Goal: Transaction & Acquisition: Purchase product/service

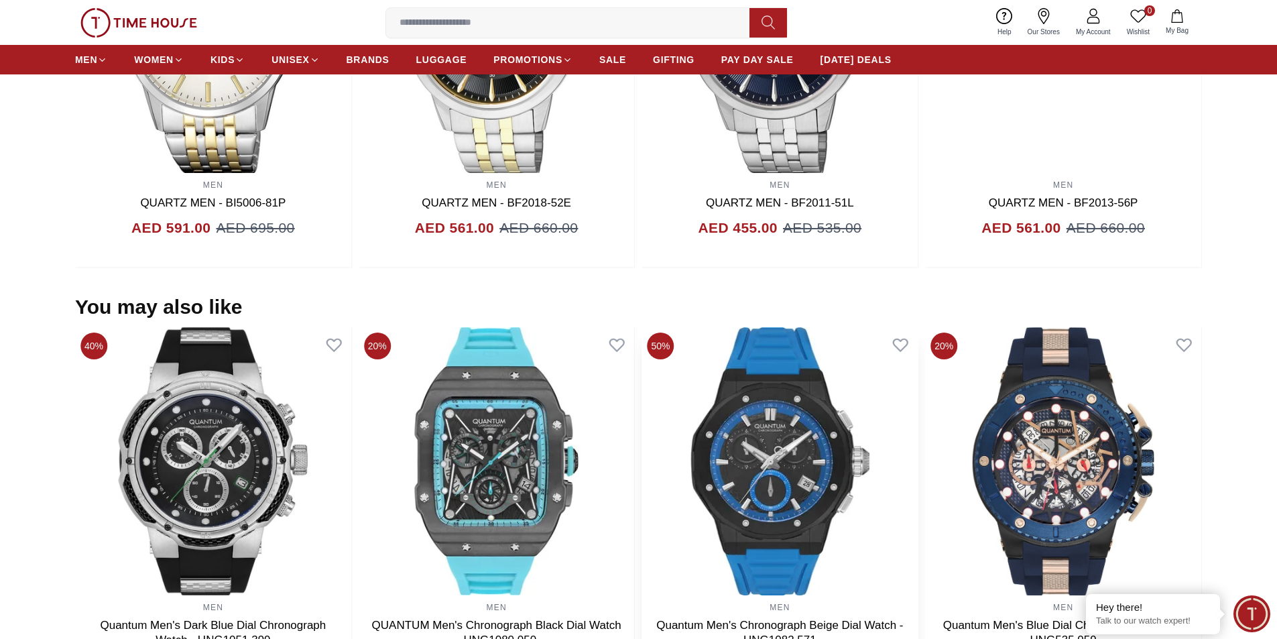
scroll to position [1004, 0]
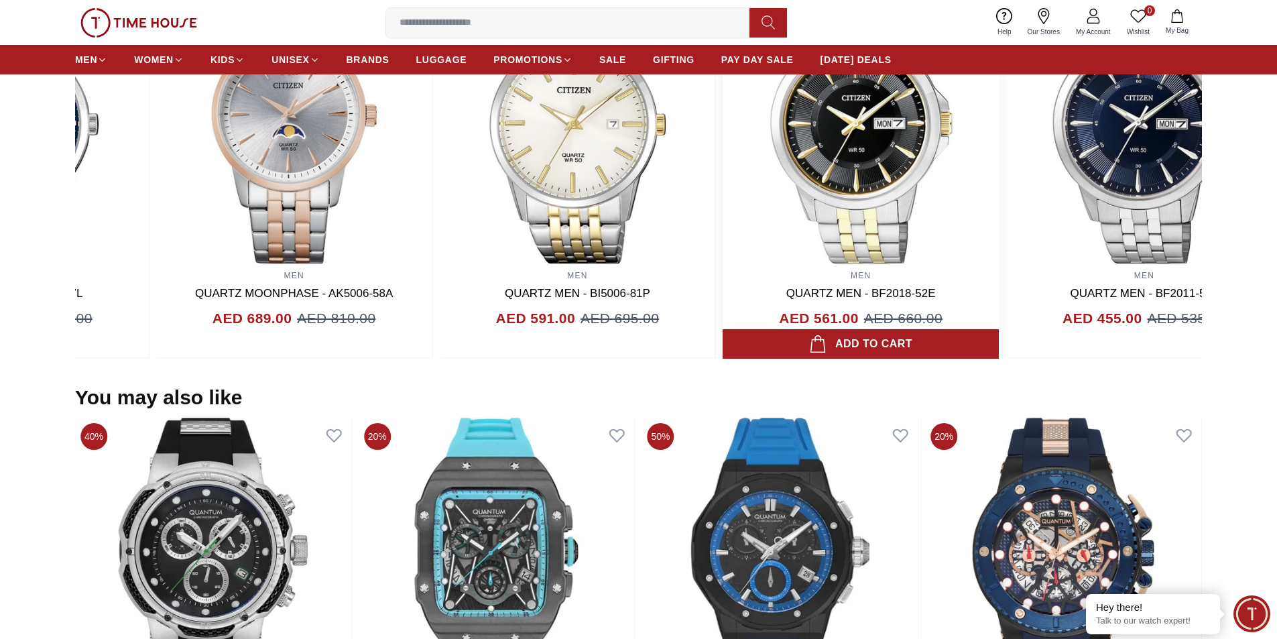
click at [990, 226] on img at bounding box center [860, 129] width 276 height 268
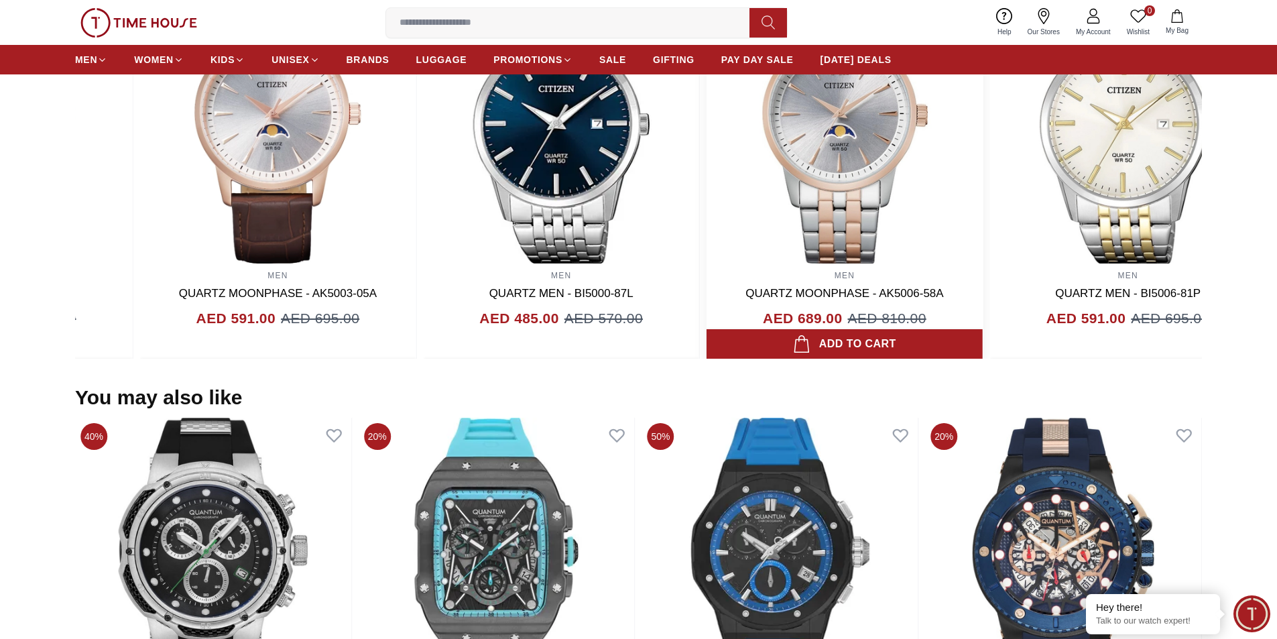
click at [887, 251] on img at bounding box center [844, 129] width 276 height 268
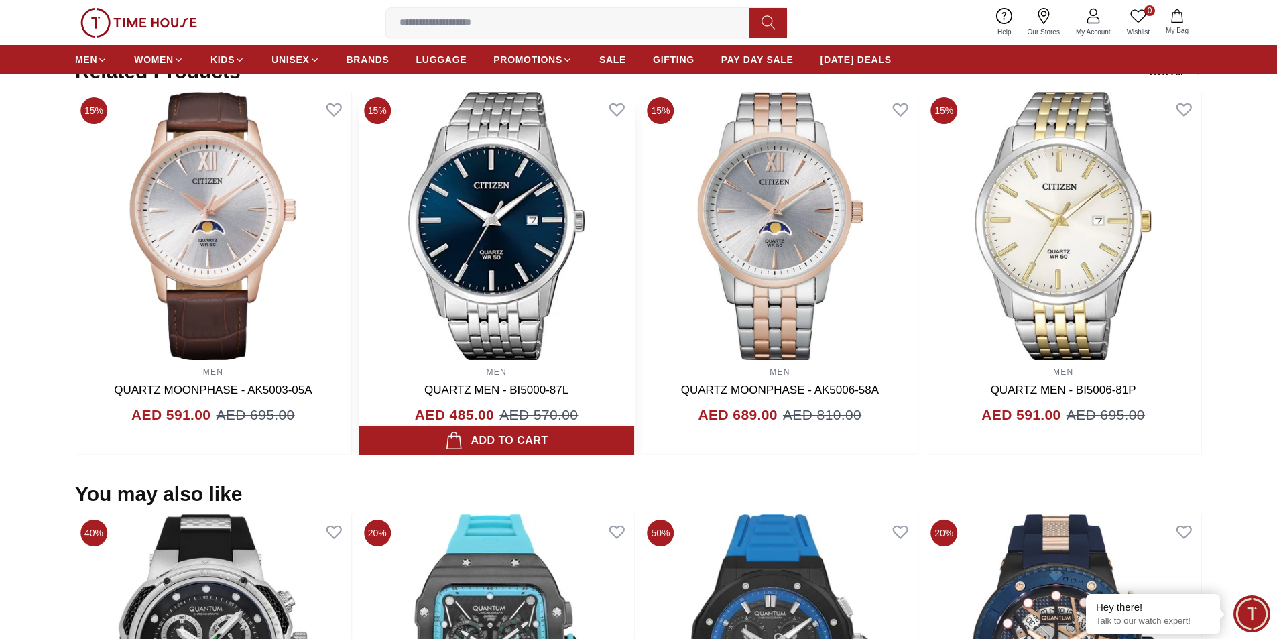
scroll to position [803, 0]
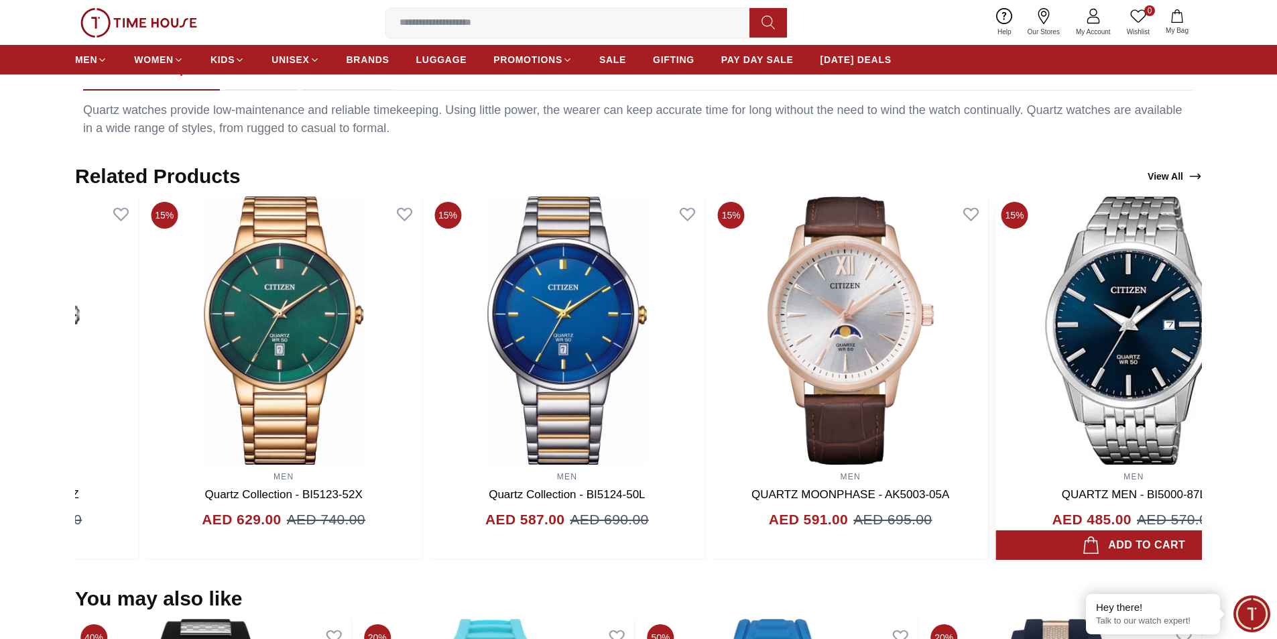
click at [1005, 348] on img at bounding box center [1133, 330] width 276 height 268
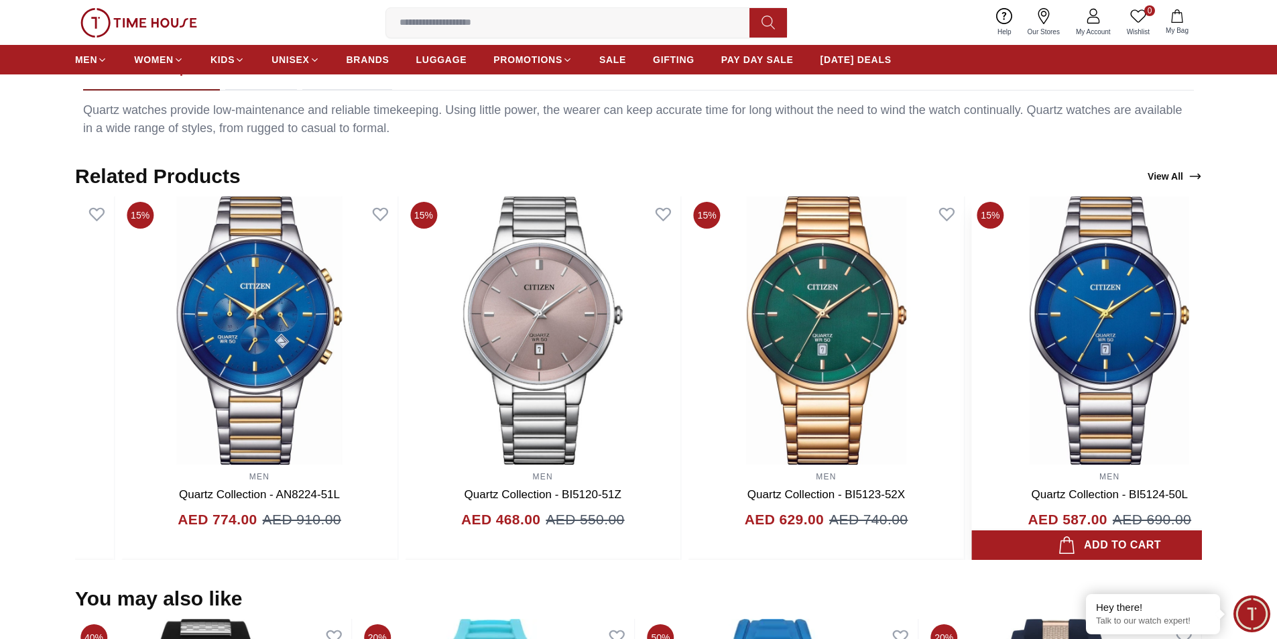
click at [1057, 312] on img at bounding box center [1109, 330] width 276 height 268
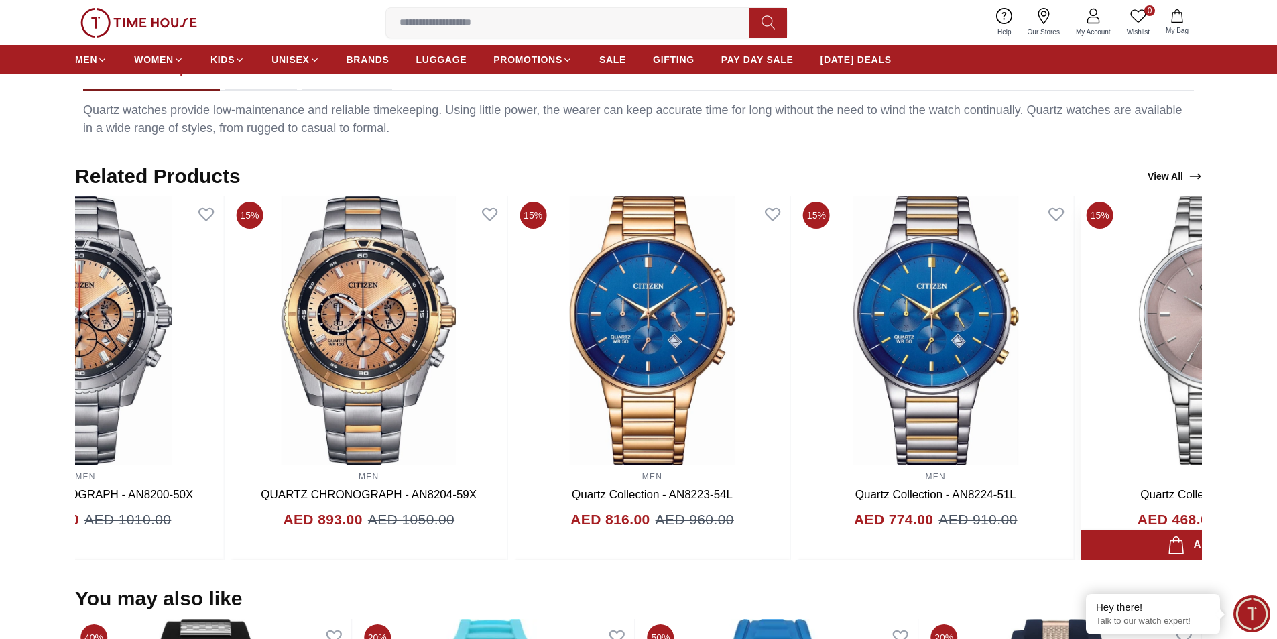
click at [1113, 320] on img at bounding box center [1219, 330] width 276 height 268
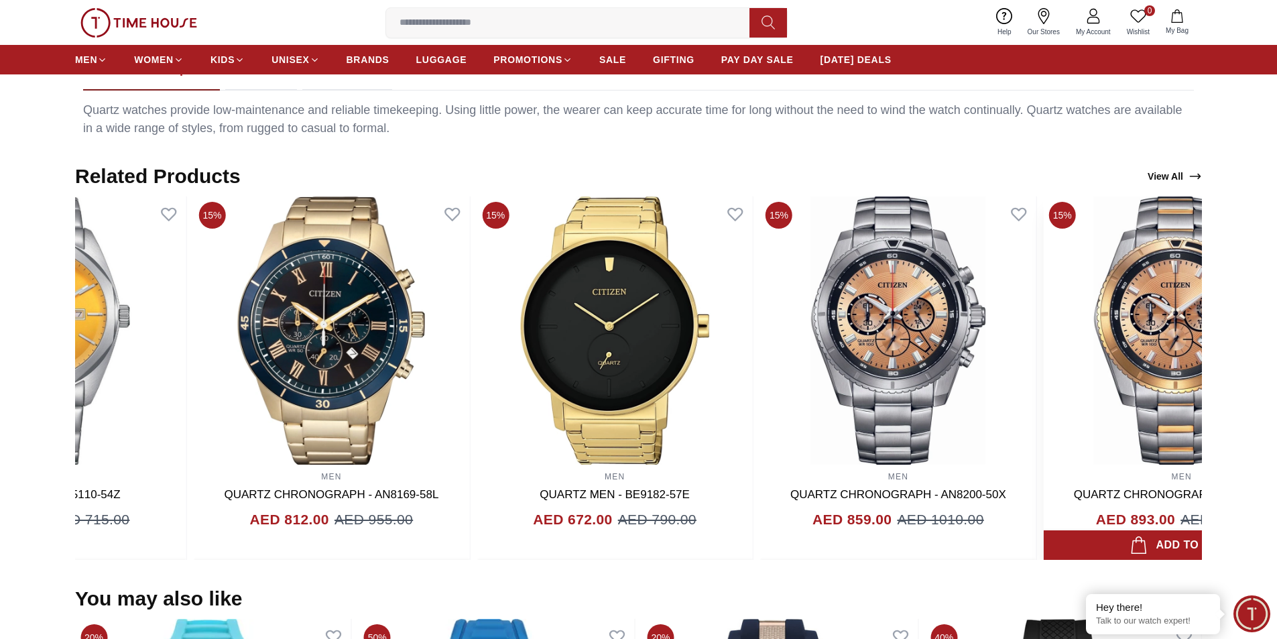
click at [1146, 262] on img at bounding box center [1181, 330] width 276 height 268
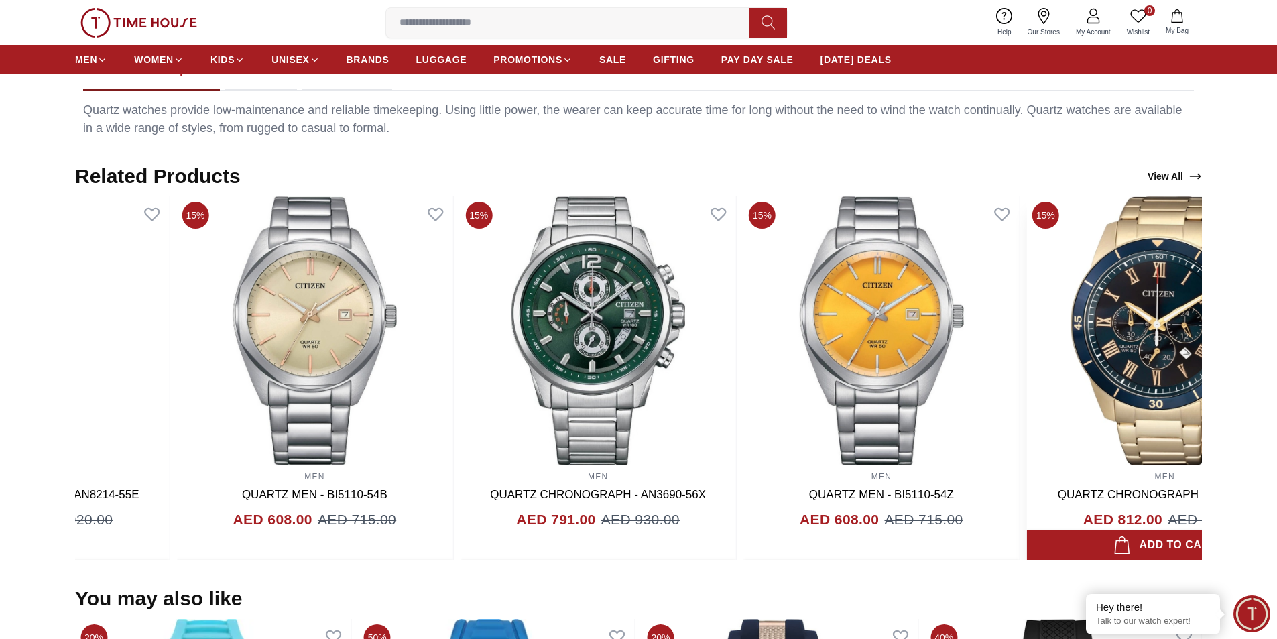
click at [1141, 254] on img at bounding box center [1165, 330] width 276 height 268
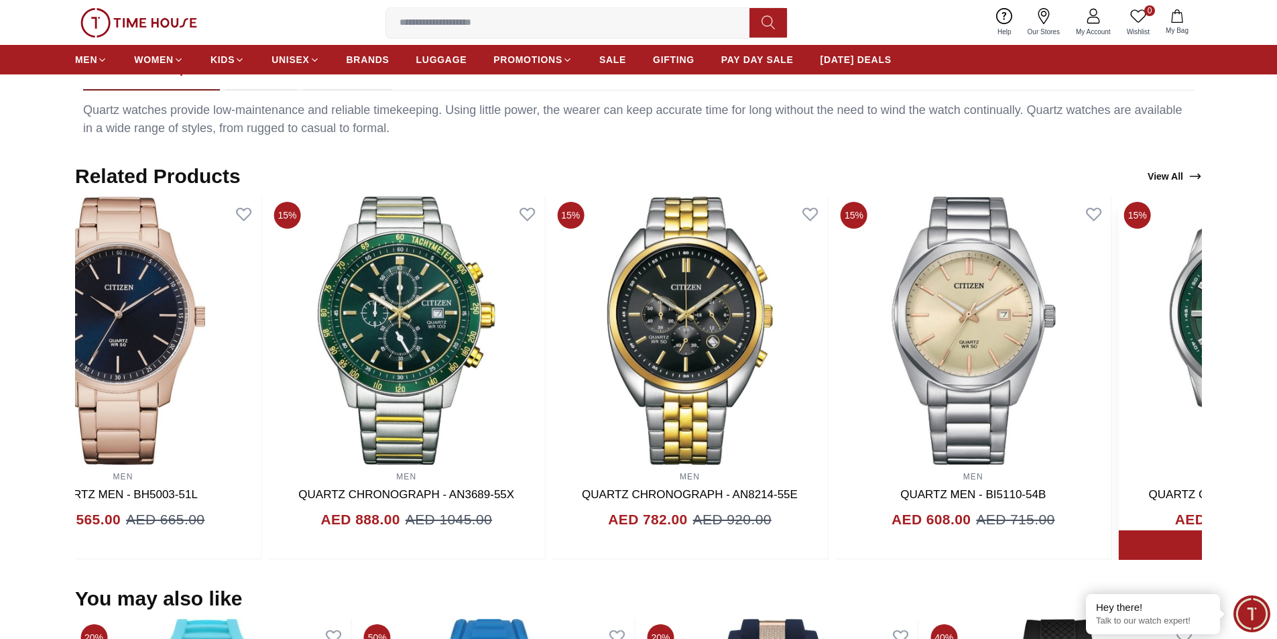
click at [1249, 282] on section "Related Products View All 15% MEN QUARTZ MEN - BH5003-51L AED 565.00 AED 665.00…" at bounding box center [638, 362] width 1277 height 396
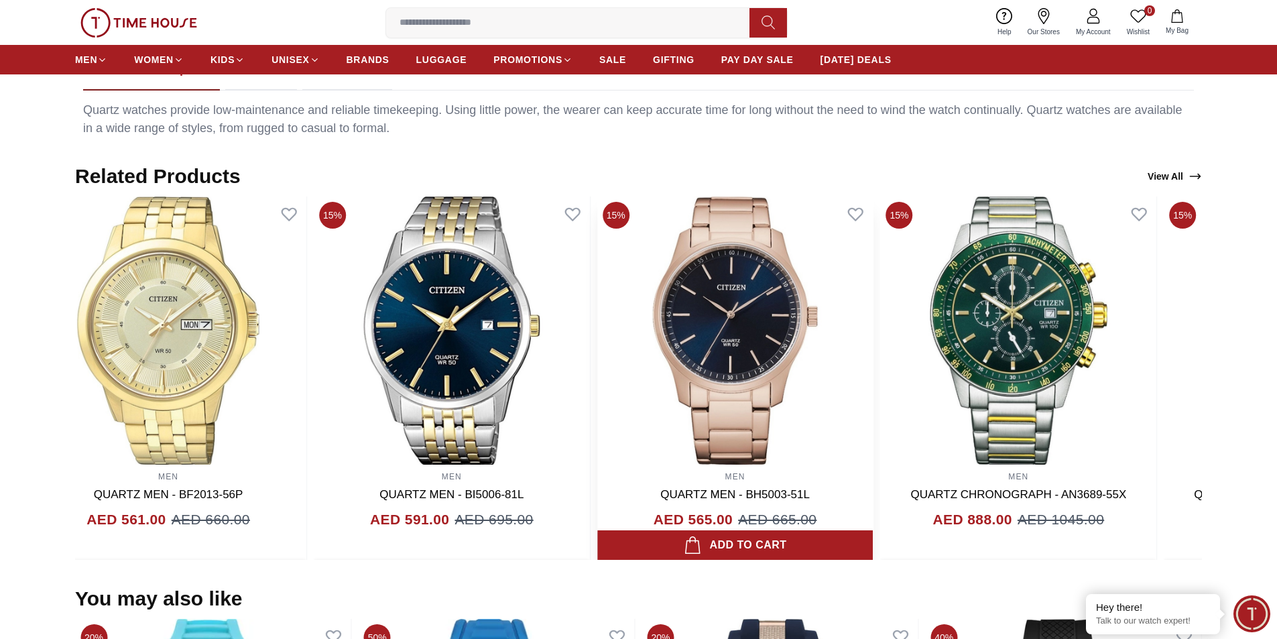
click at [872, 279] on img at bounding box center [735, 330] width 276 height 268
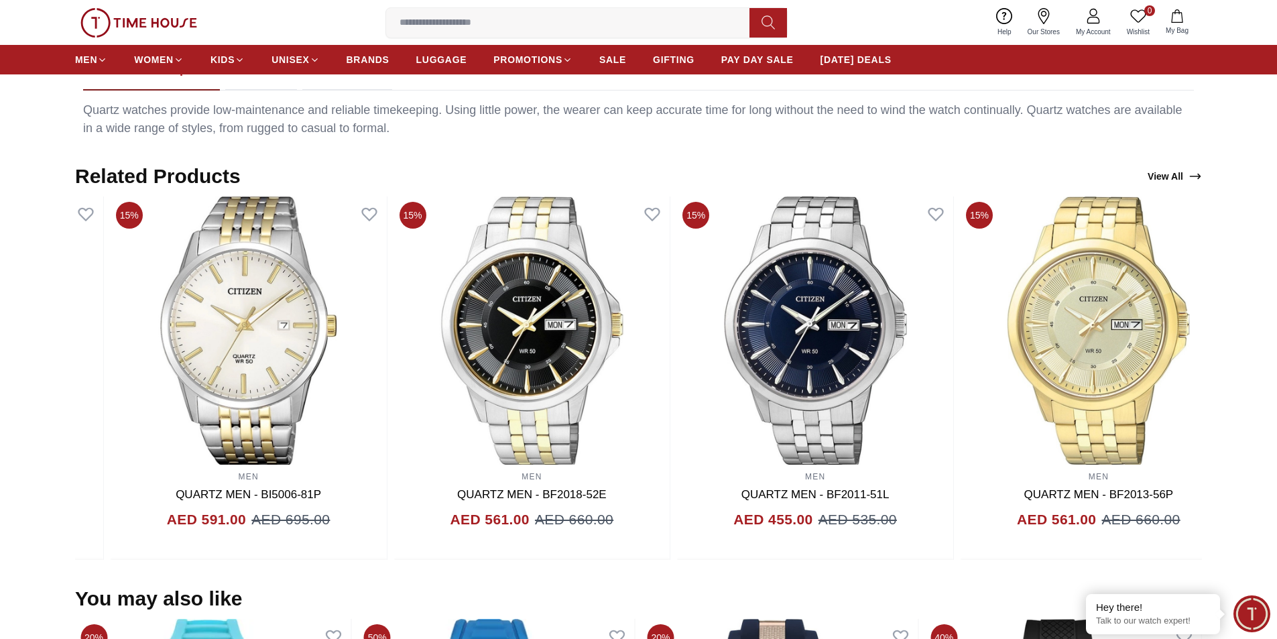
click at [1237, 228] on section "Related Products View All 15% MEN QUARTZ MOONPHASE - AK5006-58A AED 689.00 AED …" at bounding box center [638, 362] width 1277 height 396
